Goal: Information Seeking & Learning: Find contact information

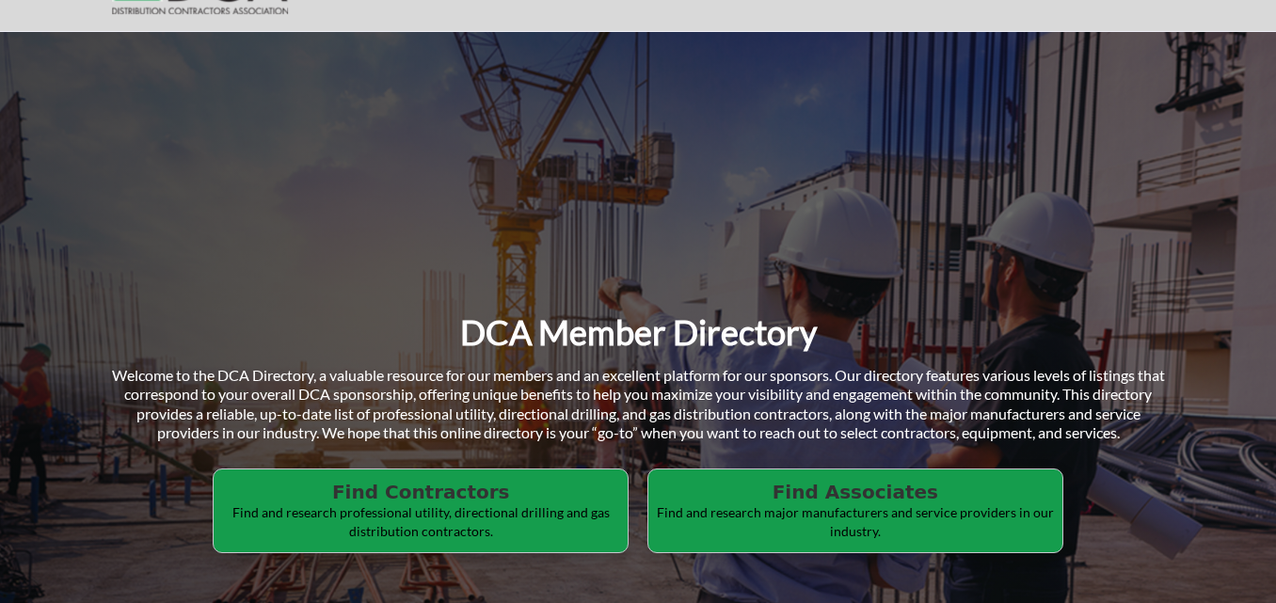
scroll to position [282, 0]
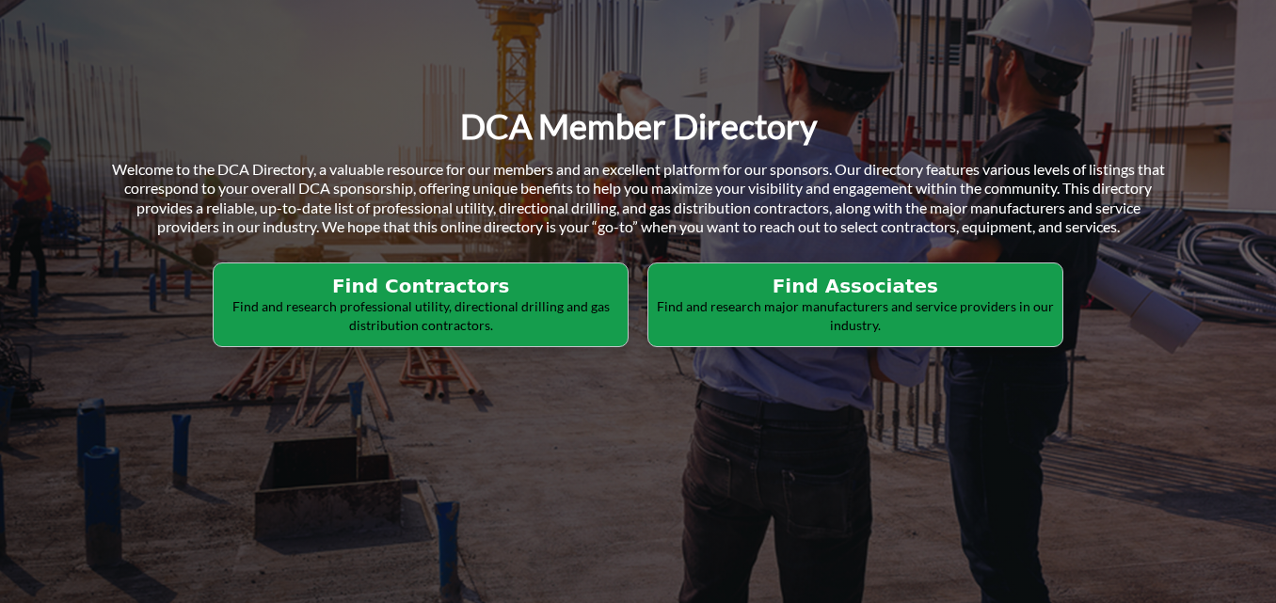
click at [456, 287] on h2 "Find Contractors" at bounding box center [420, 286] width 403 height 23
click at [622, 286] on h2 "Find Associates" at bounding box center [420, 286] width 403 height 23
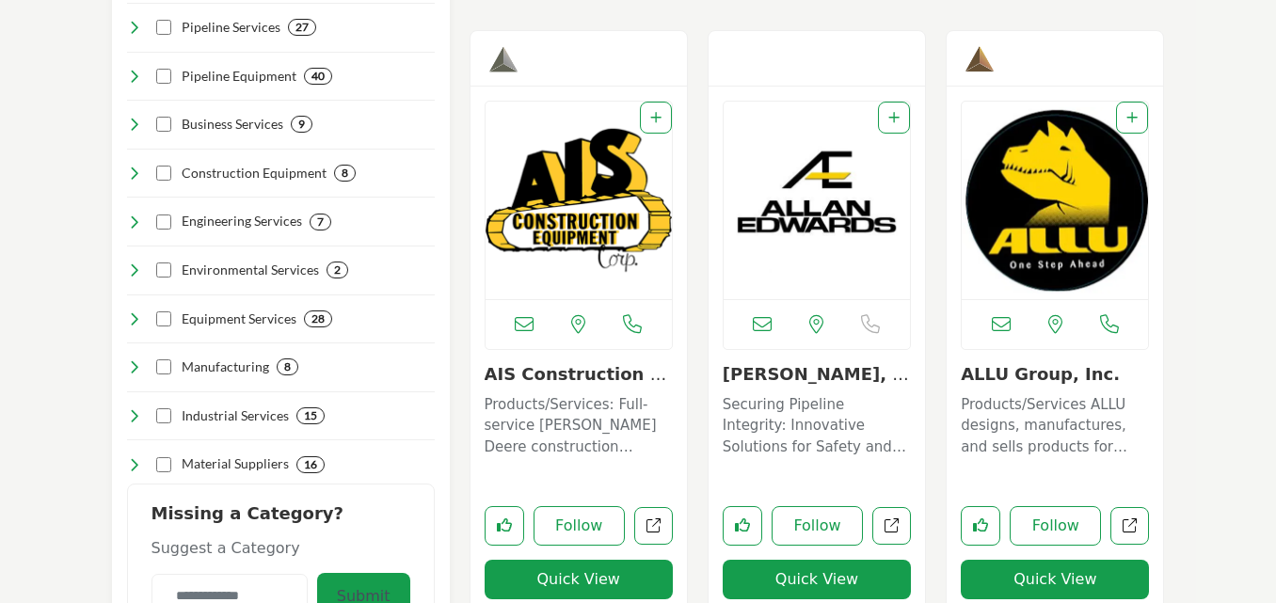
scroll to position [659, 0]
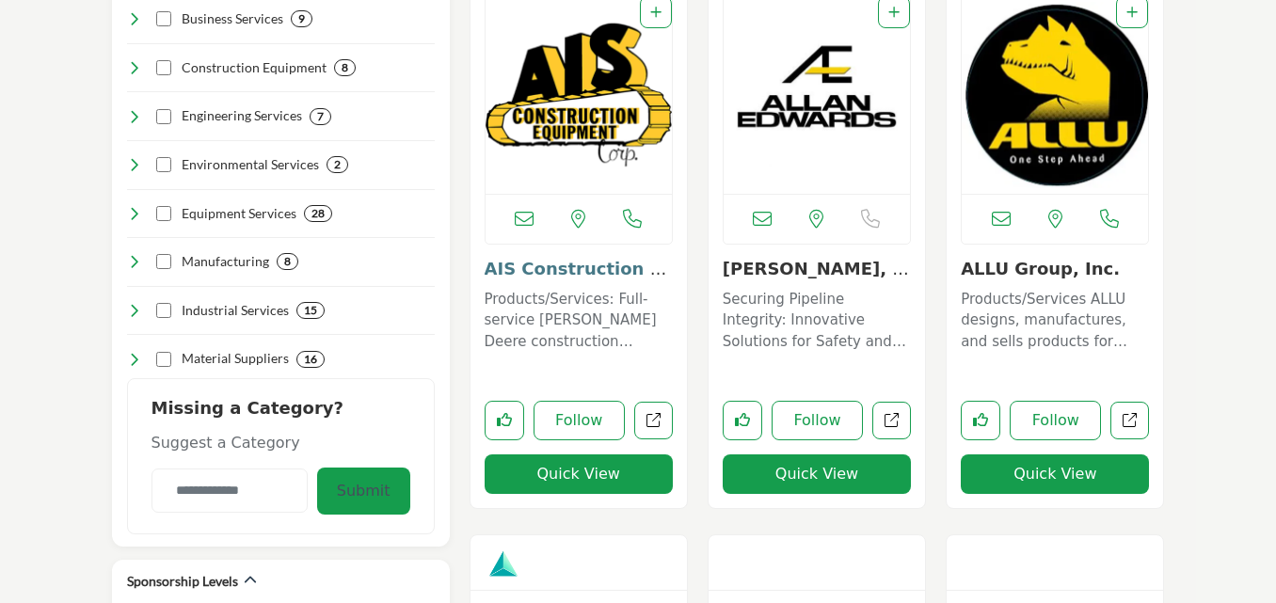
click at [569, 272] on link "AIS Construction Equ..." at bounding box center [576, 279] width 183 height 40
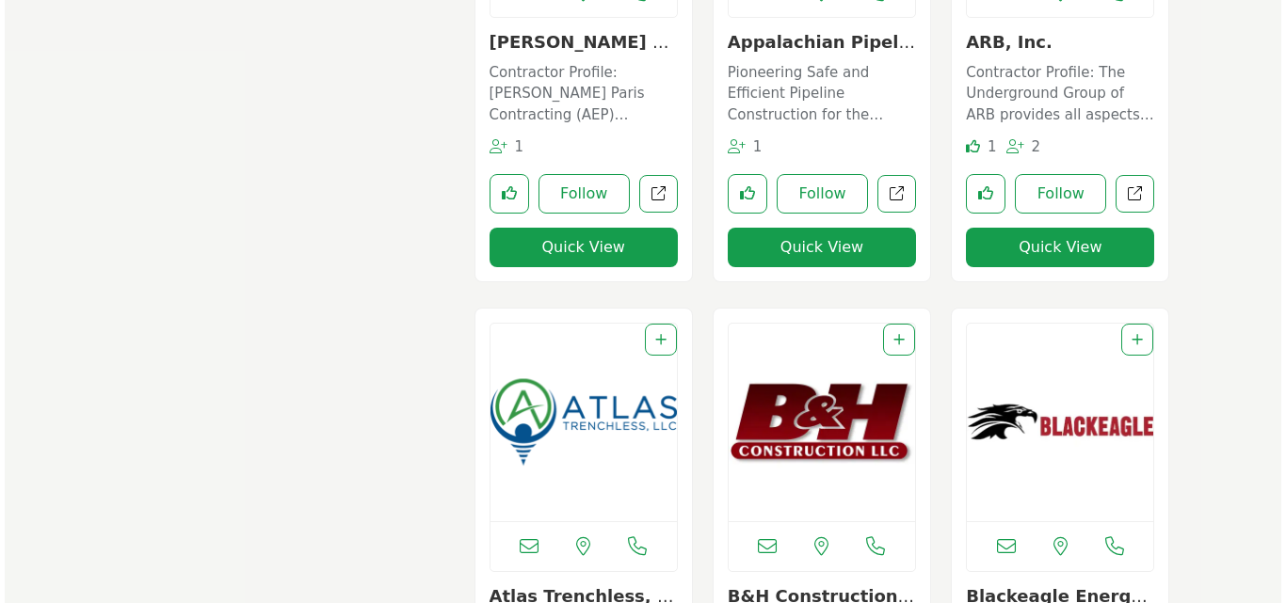
scroll to position [1412, 0]
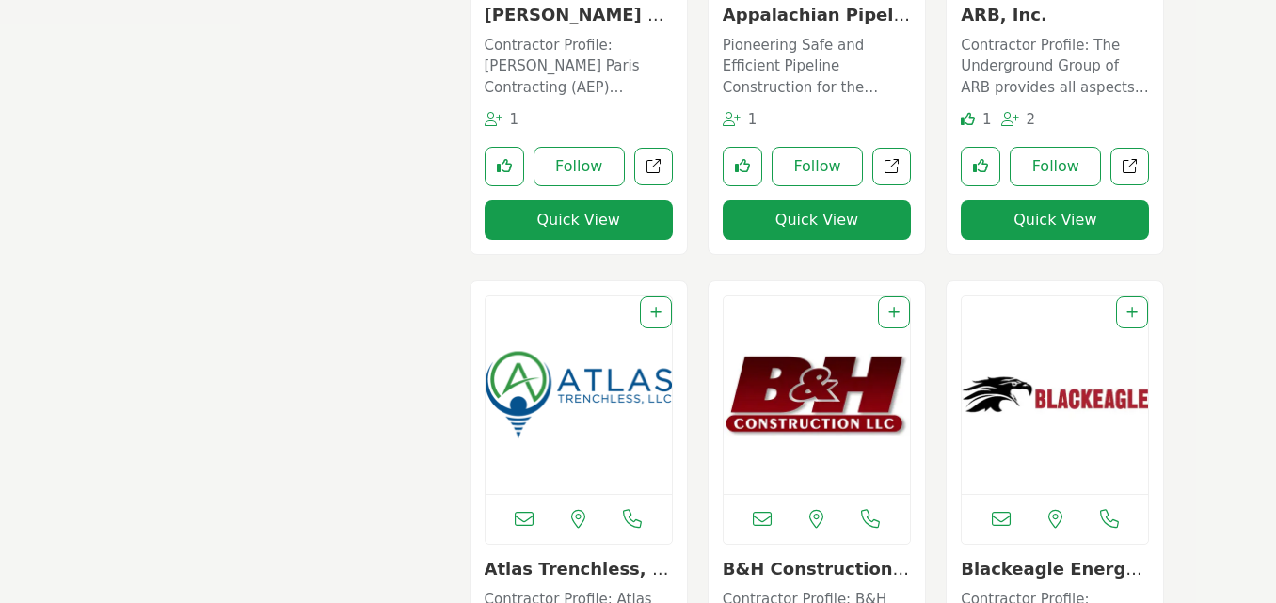
click at [569, 223] on button "Quick View" at bounding box center [579, 220] width 188 height 40
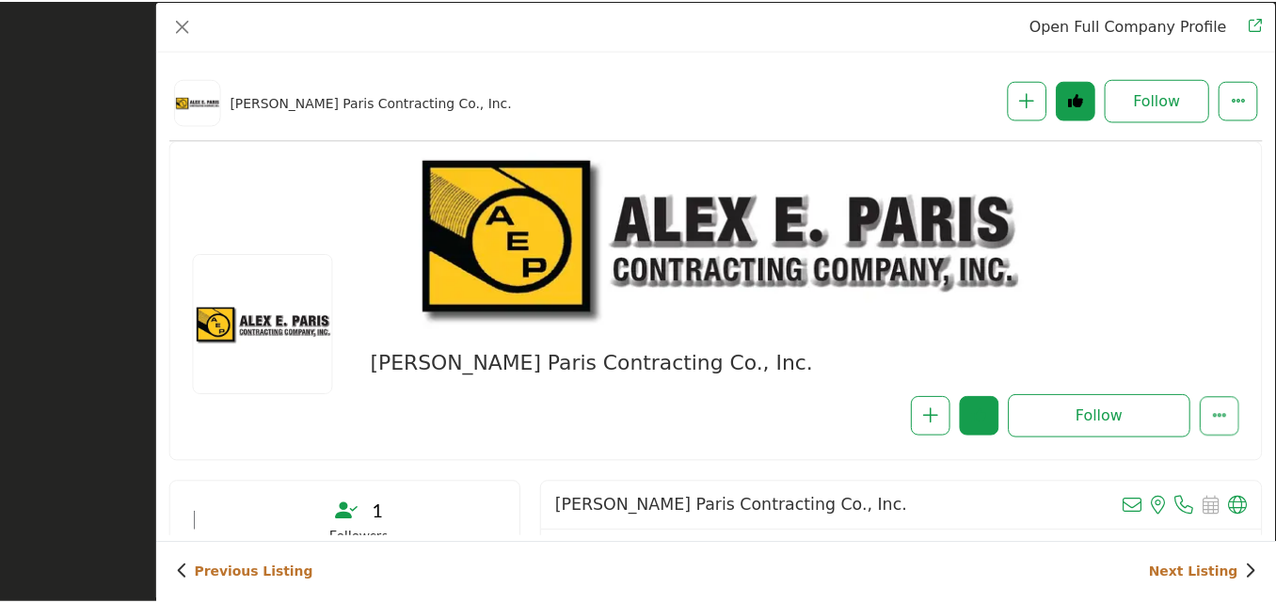
scroll to position [471, 0]
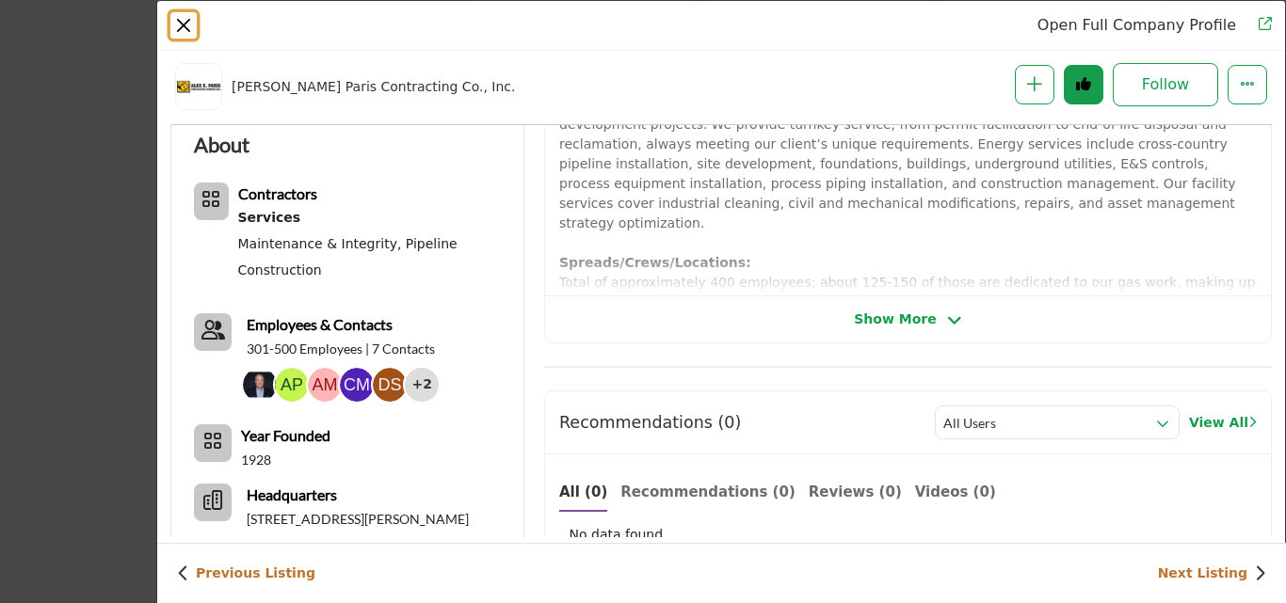
click at [181, 21] on button "Close" at bounding box center [183, 25] width 26 height 26
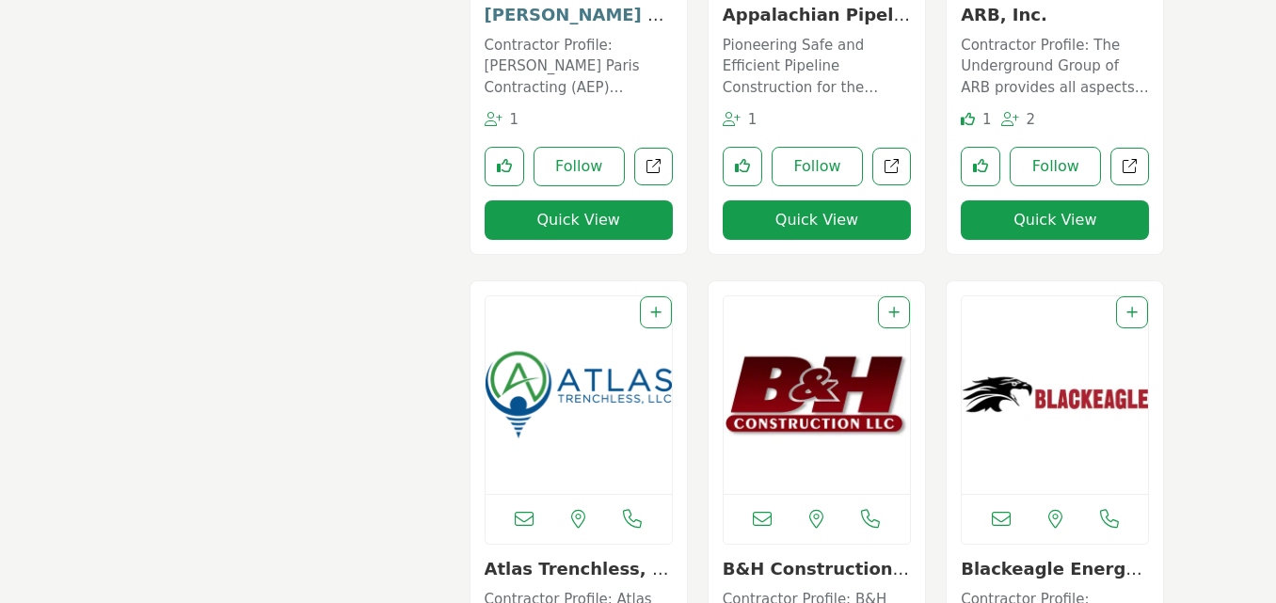
click at [560, 14] on link "Alex E. Paris Contra..." at bounding box center [578, 25] width 186 height 40
